Goal: Task Accomplishment & Management: Manage account settings

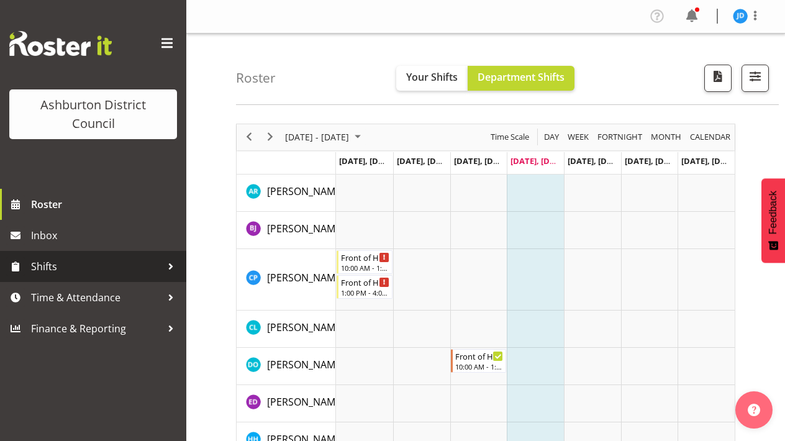
click at [52, 263] on span "Shifts" at bounding box center [96, 266] width 130 height 19
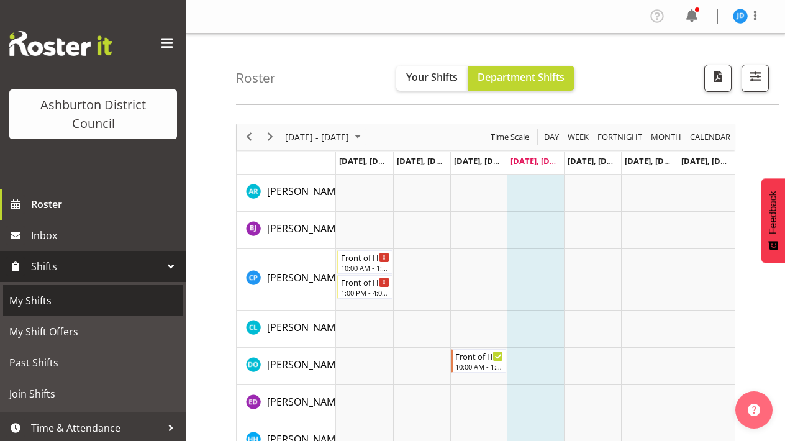
click at [32, 303] on span "My Shifts" at bounding box center [93, 300] width 168 height 19
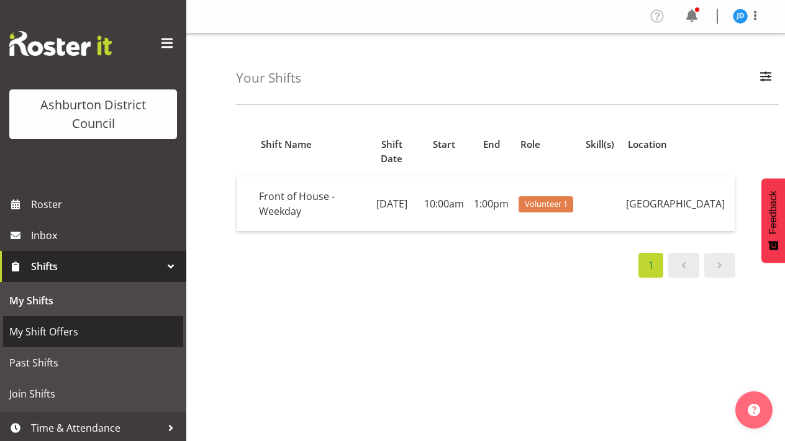
click at [43, 335] on span "My Shift Offers" at bounding box center [93, 331] width 168 height 19
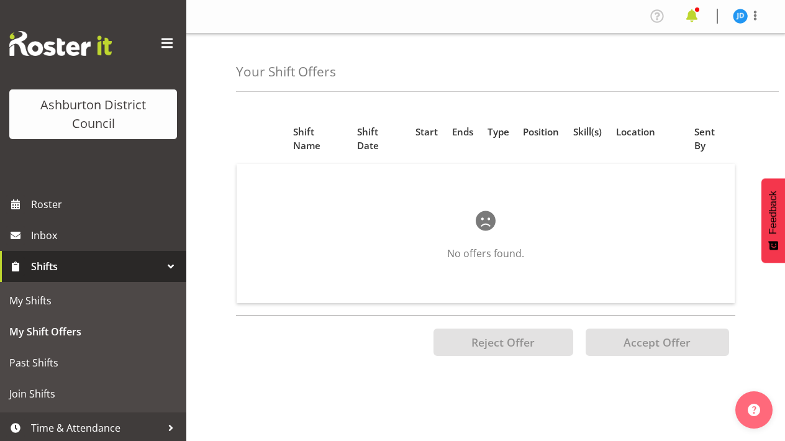
click at [690, 15] on span at bounding box center [692, 16] width 20 height 20
